Goal: Use online tool/utility: Utilize a website feature to perform a specific function

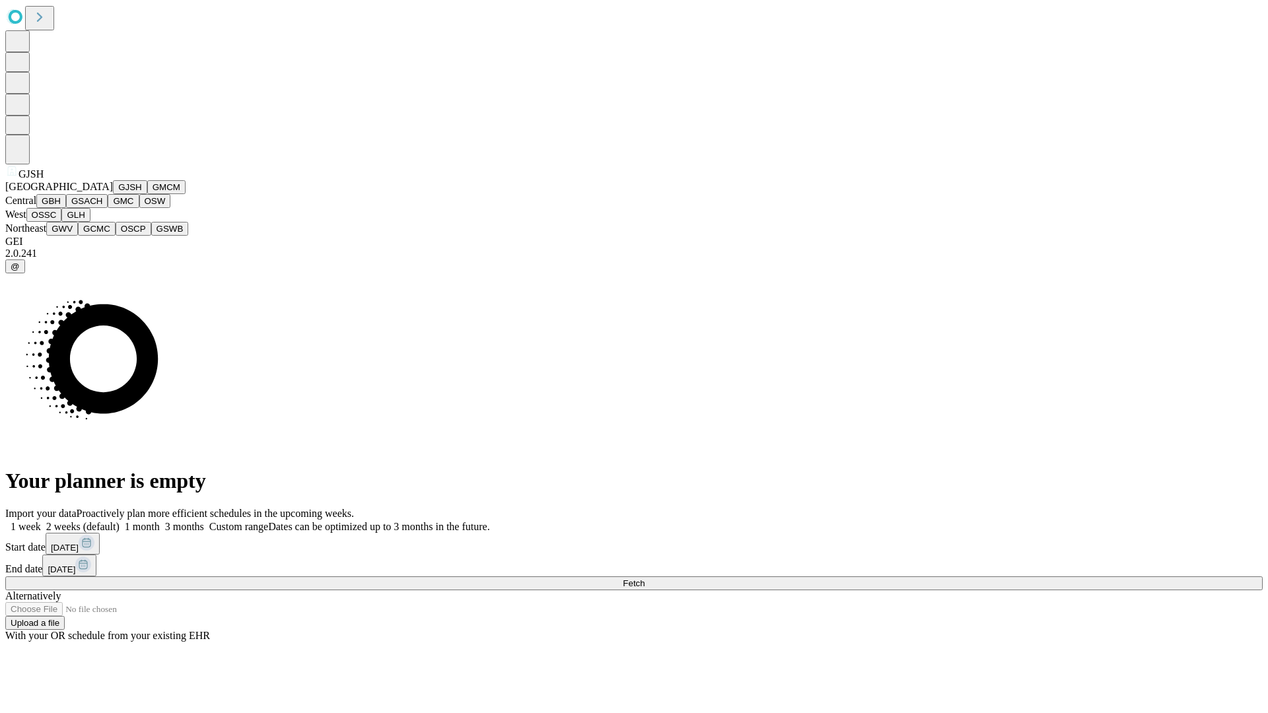
click at [113, 194] on button "GJSH" at bounding box center [130, 187] width 34 height 14
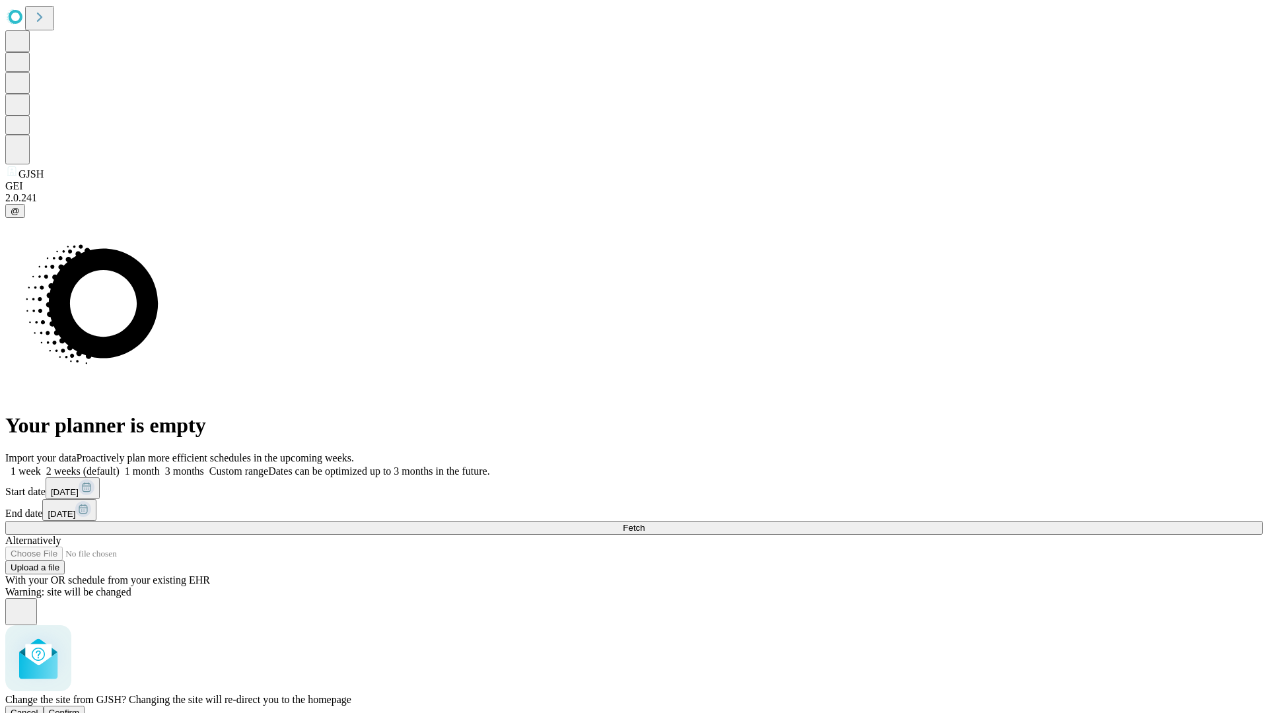
click at [80, 708] on span "Confirm" at bounding box center [64, 713] width 31 height 10
click at [119, 465] on label "2 weeks (default)" at bounding box center [80, 470] width 79 height 11
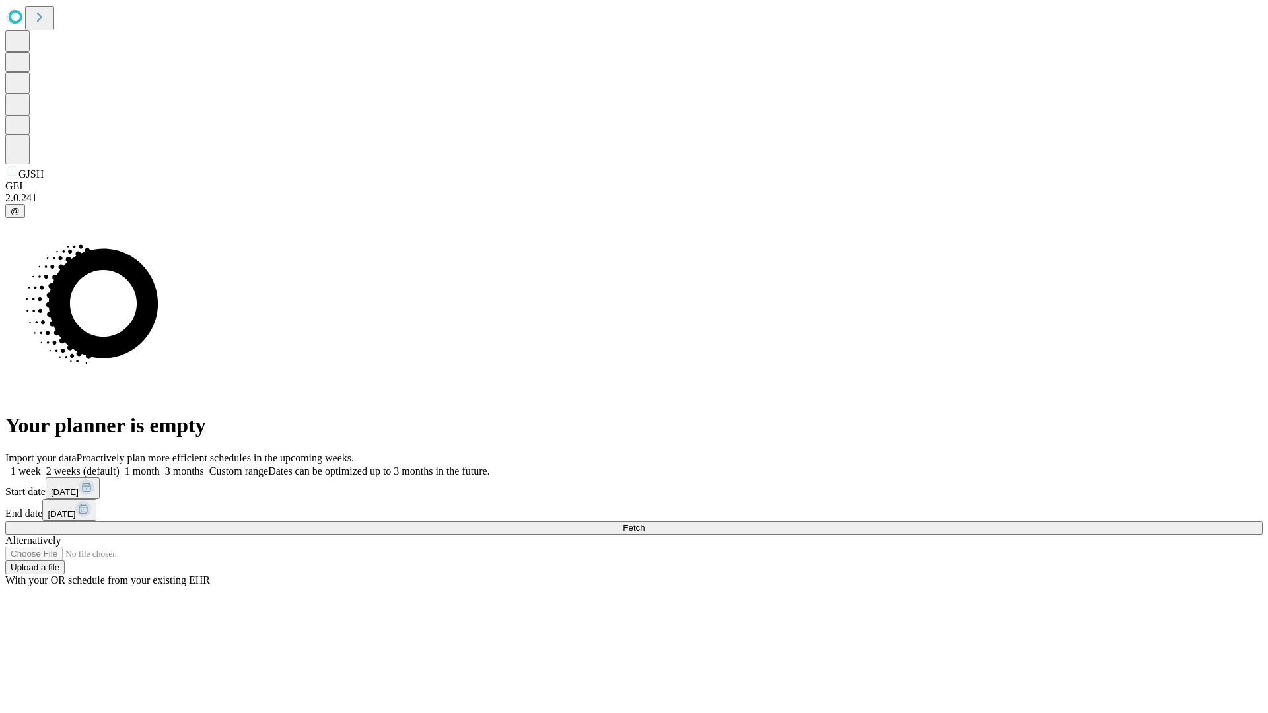
click at [644, 523] on span "Fetch" at bounding box center [634, 528] width 22 height 10
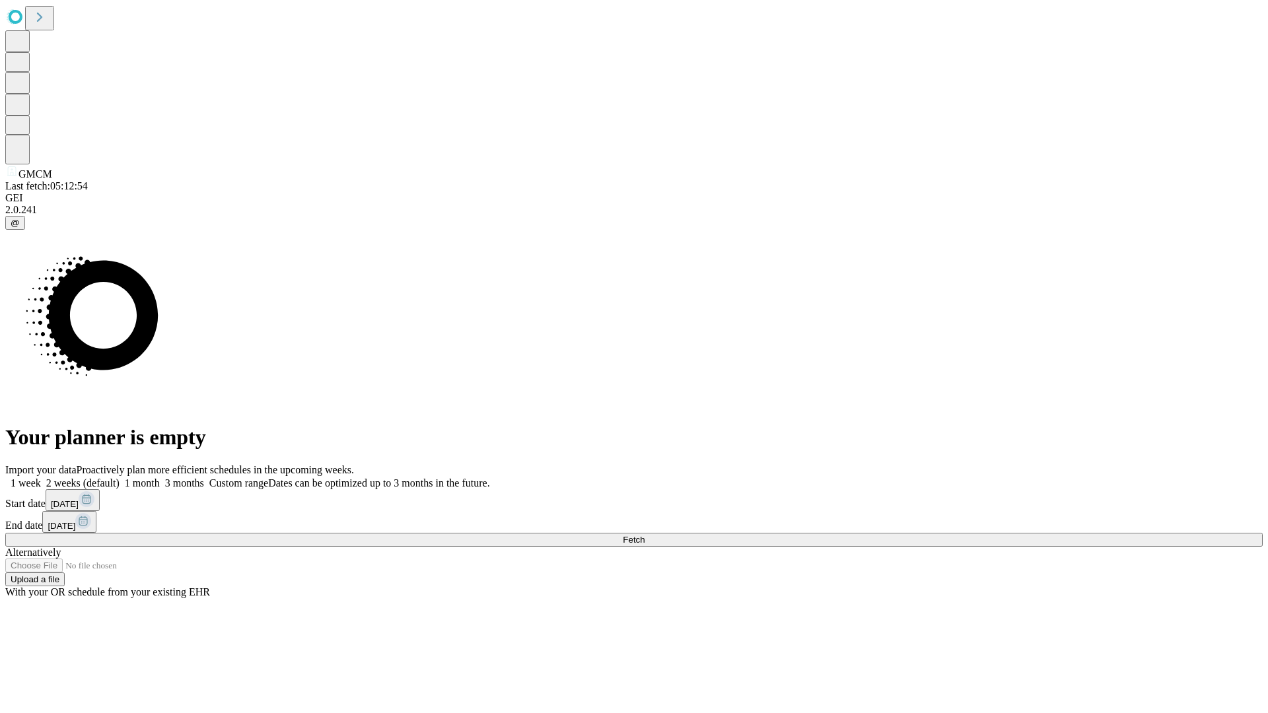
click at [119, 477] on label "2 weeks (default)" at bounding box center [80, 482] width 79 height 11
click at [644, 535] on span "Fetch" at bounding box center [634, 540] width 22 height 10
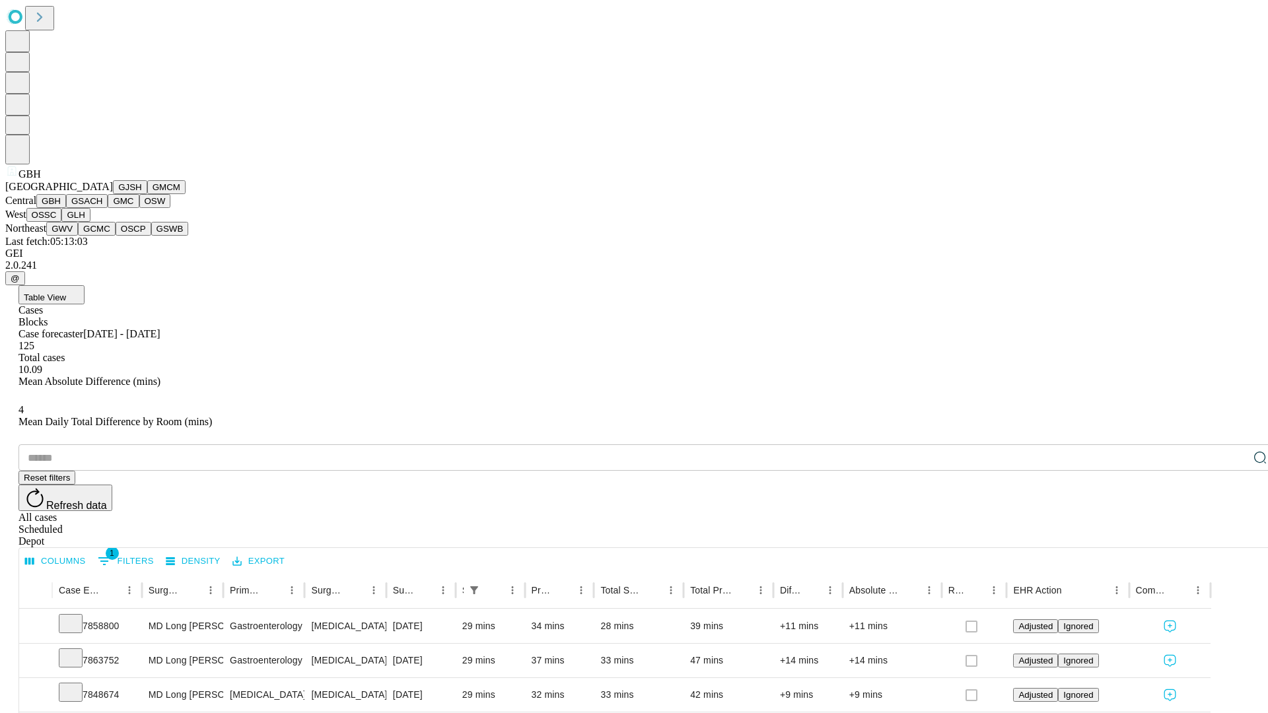
click at [102, 208] on button "GSACH" at bounding box center [87, 201] width 42 height 14
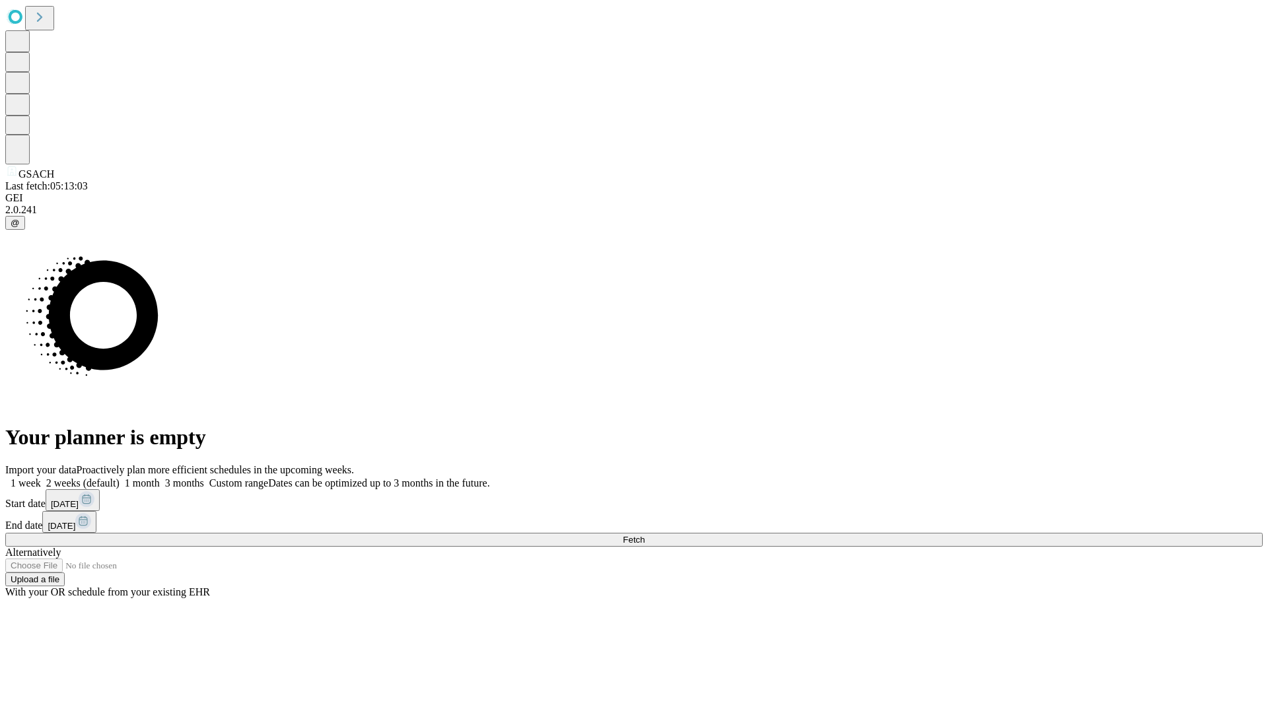
click at [119, 477] on label "2 weeks (default)" at bounding box center [80, 482] width 79 height 11
click at [644, 535] on span "Fetch" at bounding box center [634, 540] width 22 height 10
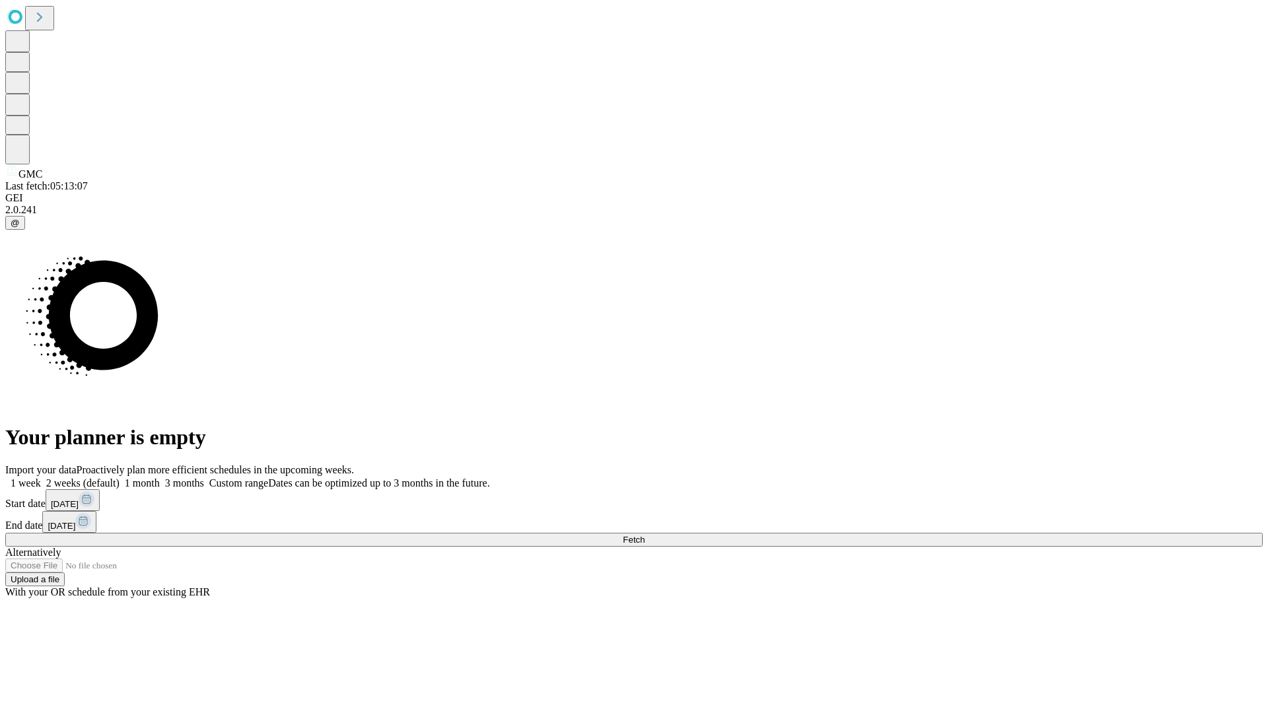
click at [119, 477] on label "2 weeks (default)" at bounding box center [80, 482] width 79 height 11
click at [644, 535] on span "Fetch" at bounding box center [634, 540] width 22 height 10
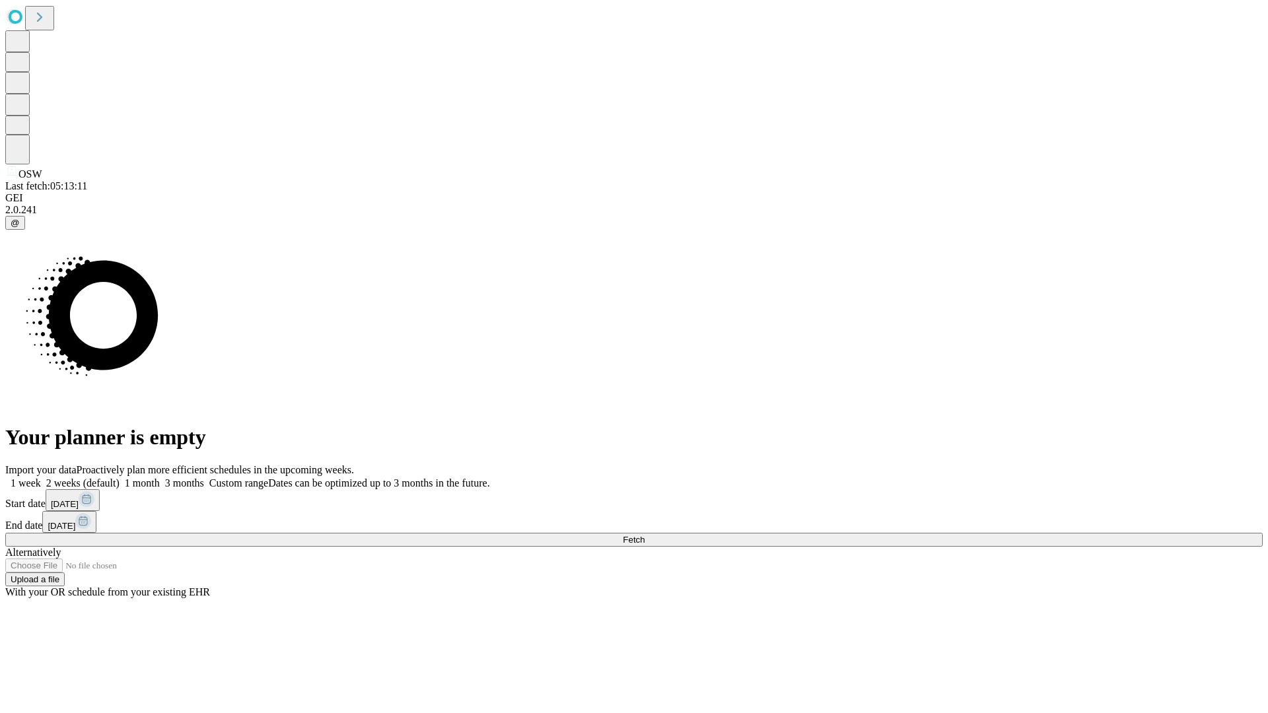
click at [119, 477] on label "2 weeks (default)" at bounding box center [80, 482] width 79 height 11
click at [644, 535] on span "Fetch" at bounding box center [634, 540] width 22 height 10
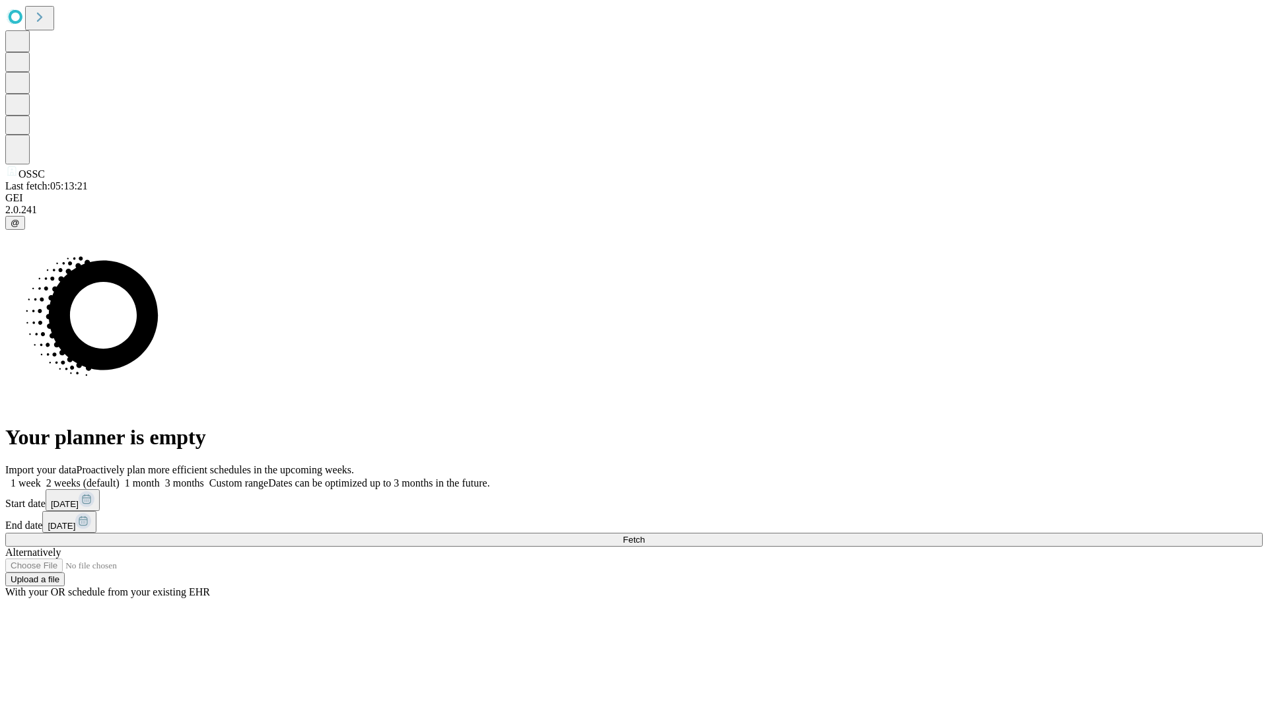
click at [119, 477] on label "2 weeks (default)" at bounding box center [80, 482] width 79 height 11
click at [644, 535] on span "Fetch" at bounding box center [634, 540] width 22 height 10
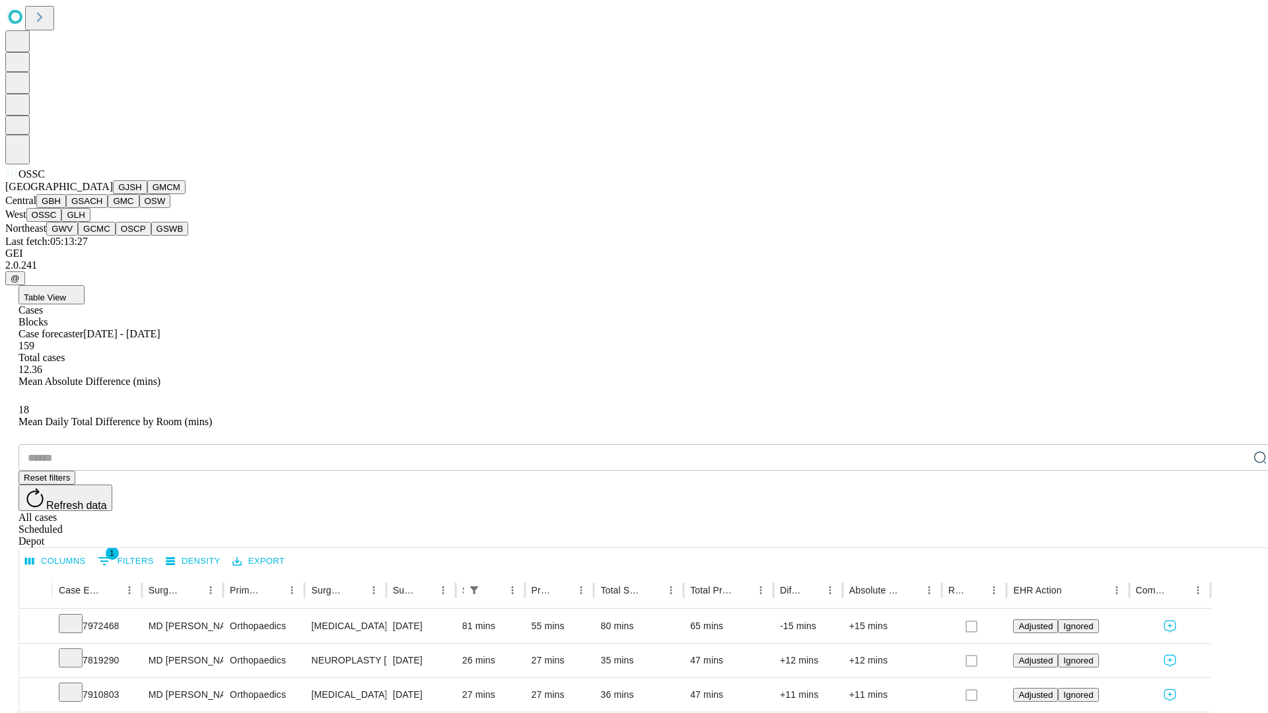
click at [90, 222] on button "GLH" at bounding box center [75, 215] width 28 height 14
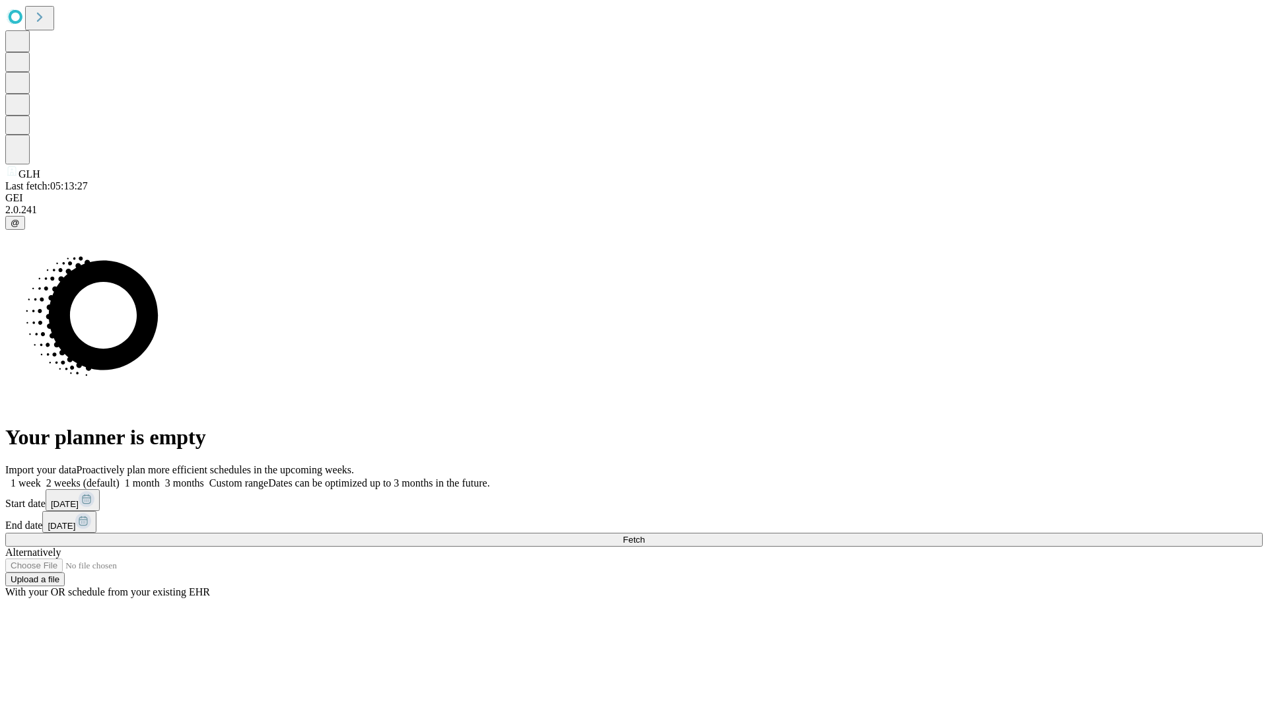
click at [119, 477] on label "2 weeks (default)" at bounding box center [80, 482] width 79 height 11
click at [644, 535] on span "Fetch" at bounding box center [634, 540] width 22 height 10
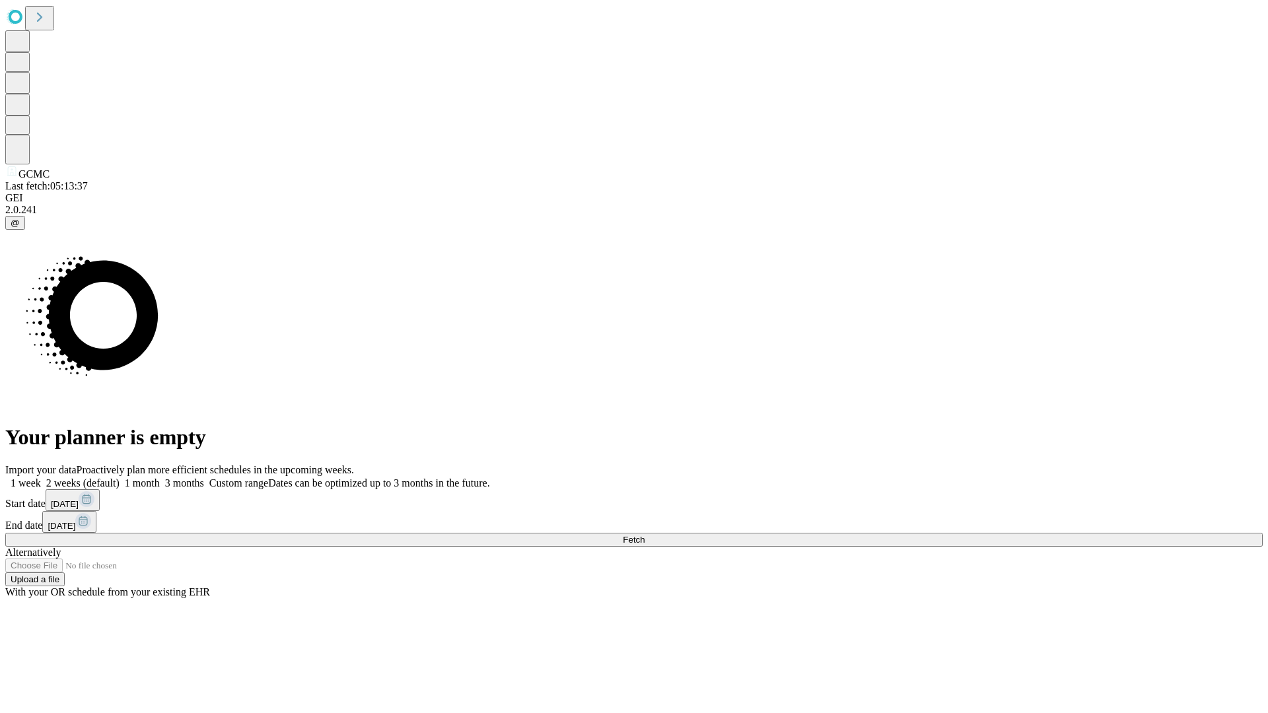
click at [644, 535] on span "Fetch" at bounding box center [634, 540] width 22 height 10
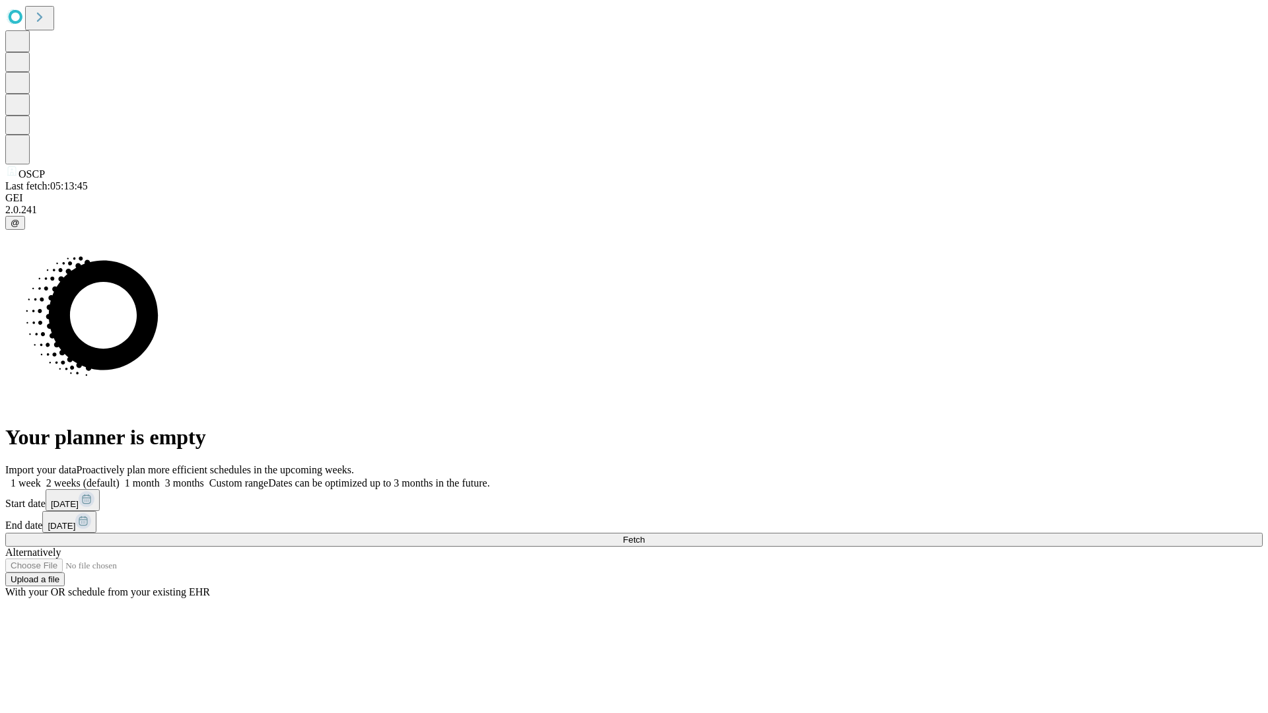
click at [119, 477] on label "2 weeks (default)" at bounding box center [80, 482] width 79 height 11
click at [644, 535] on span "Fetch" at bounding box center [634, 540] width 22 height 10
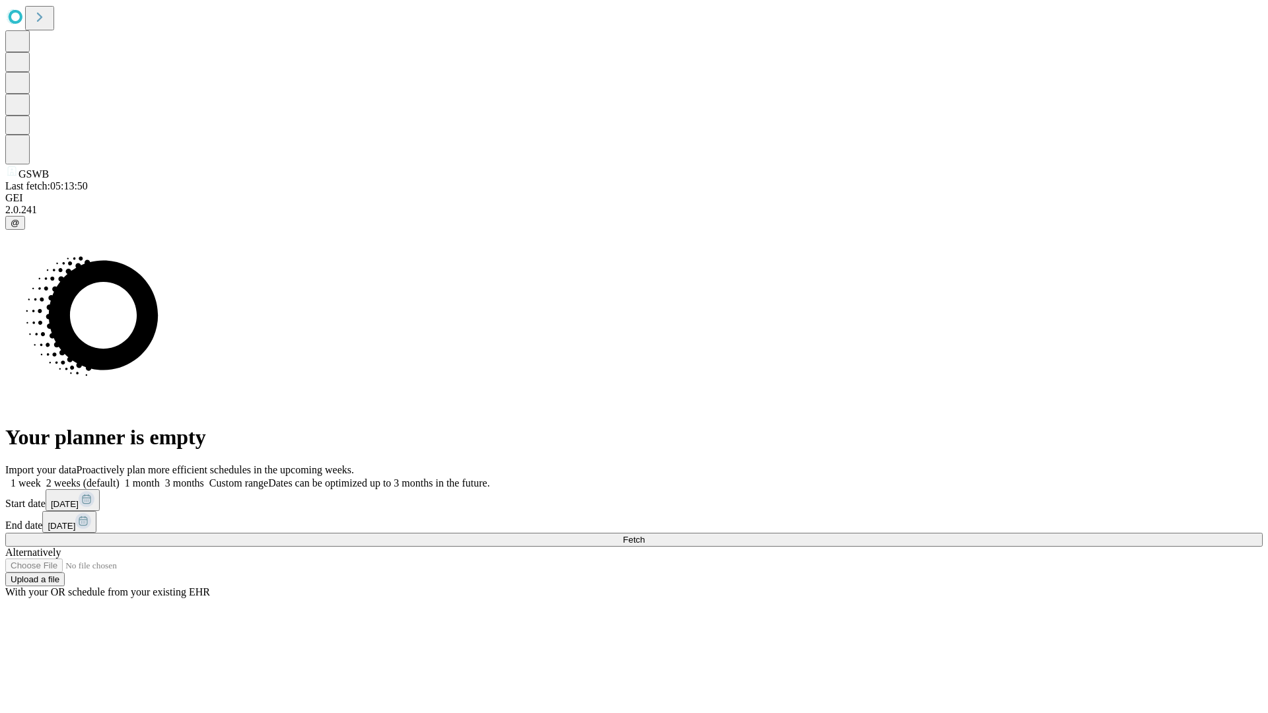
click at [119, 477] on label "2 weeks (default)" at bounding box center [80, 482] width 79 height 11
click at [644, 535] on span "Fetch" at bounding box center [634, 540] width 22 height 10
